Goal: Information Seeking & Learning: Learn about a topic

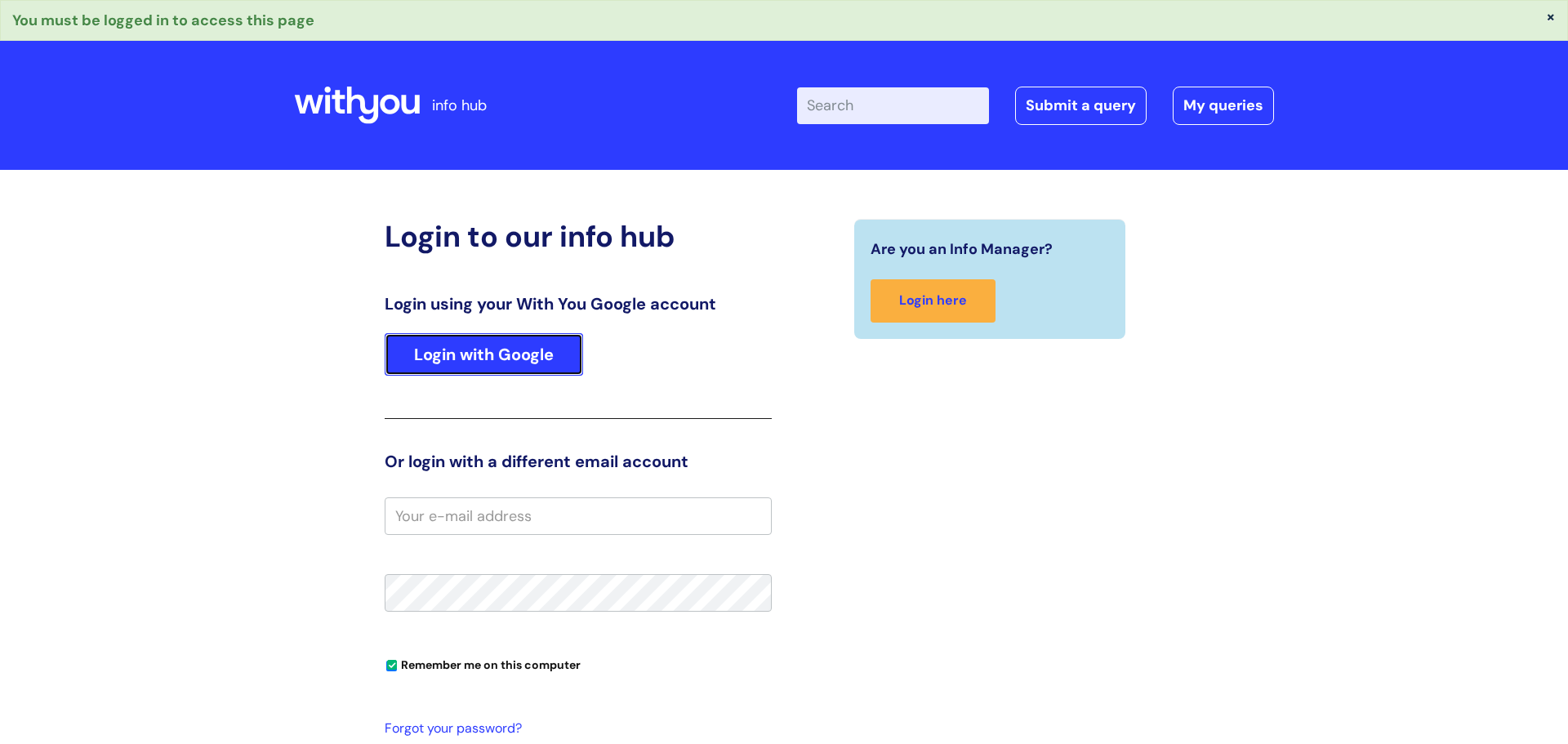
click at [539, 349] on link "Login with Google" at bounding box center [483, 354] width 198 height 43
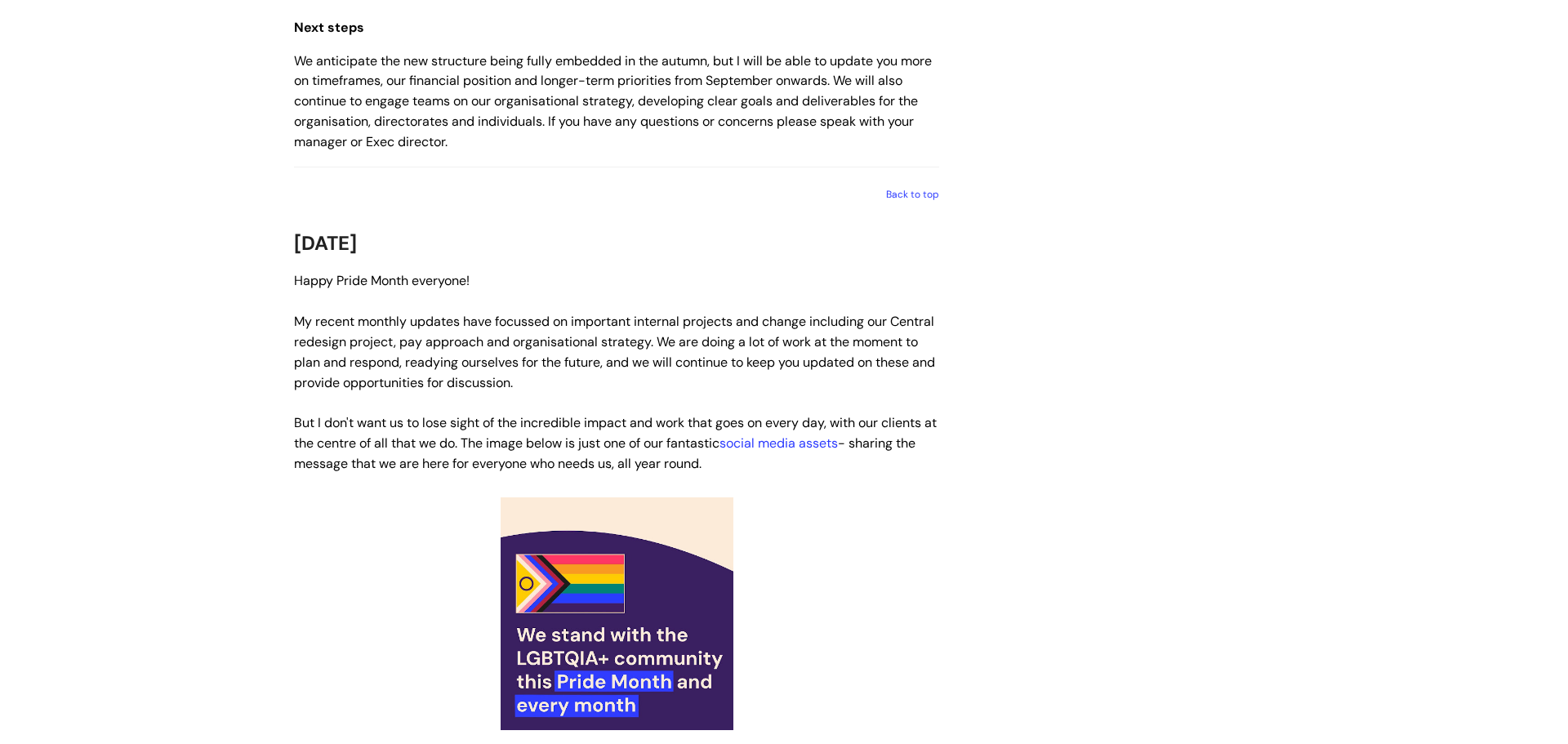
scroll to position [2137, 0]
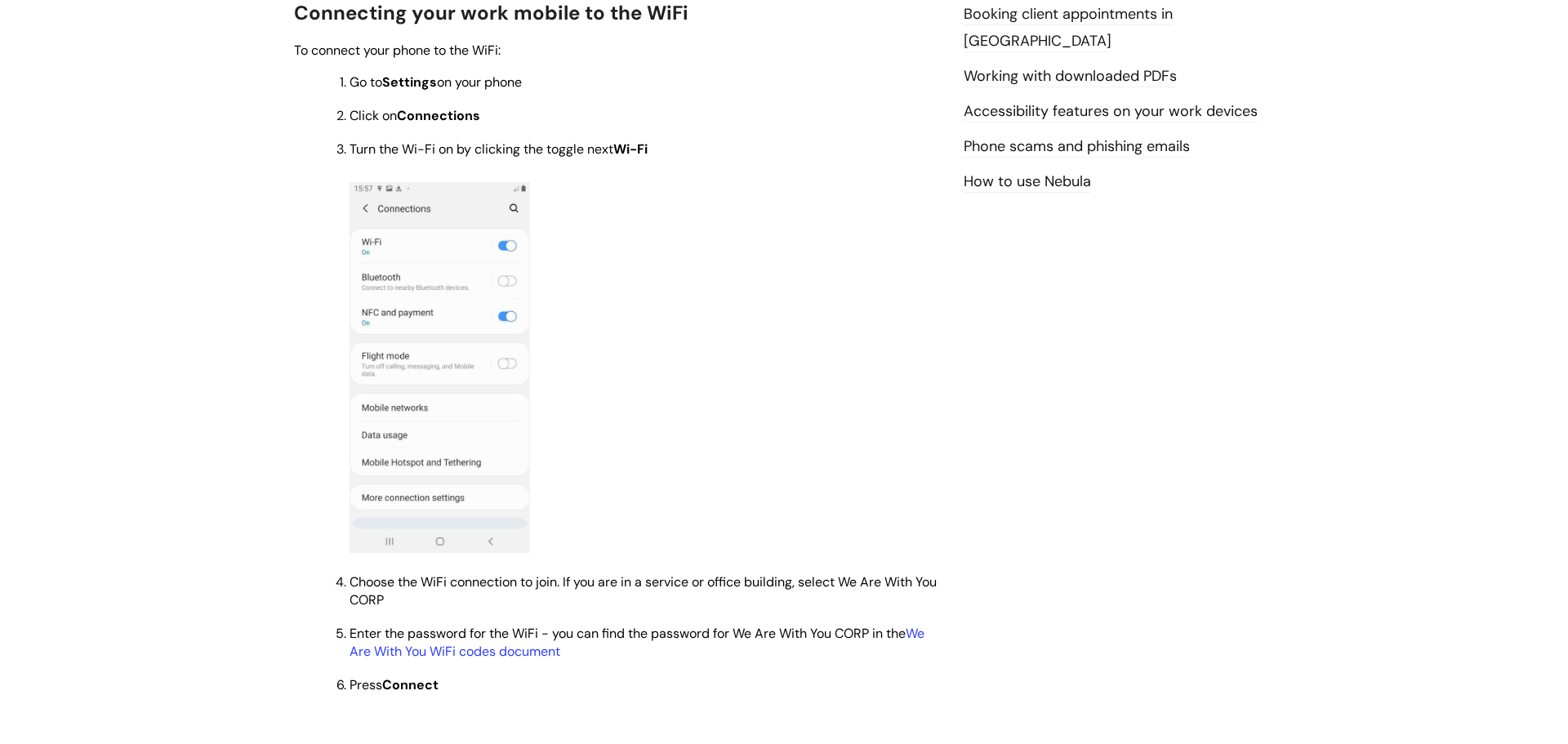
scroll to position [971, 0]
